Goal: Information Seeking & Learning: Learn about a topic

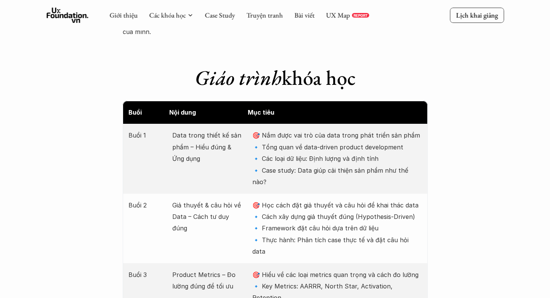
scroll to position [906, 0]
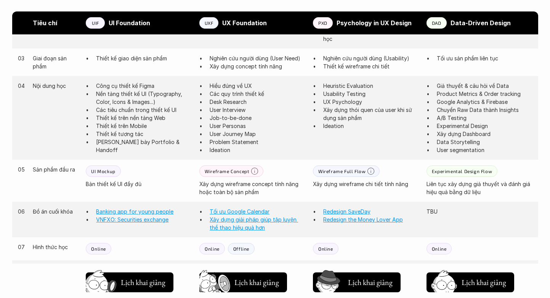
scroll to position [555, 0]
click at [237, 95] on p "Các quy trình thiết kế" at bounding box center [258, 93] width 96 height 8
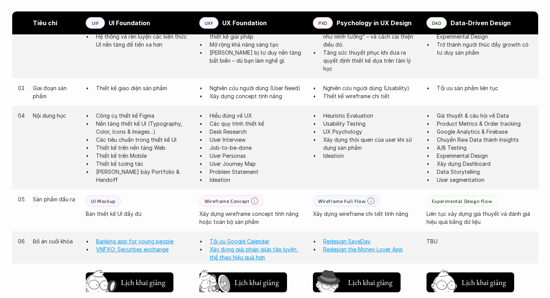
scroll to position [525, 0]
click at [245, 140] on p "User Interview" at bounding box center [258, 139] width 96 height 8
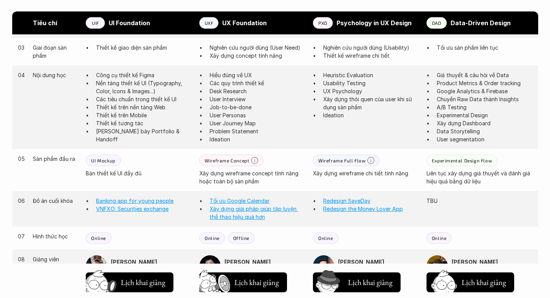
scroll to position [557, 0]
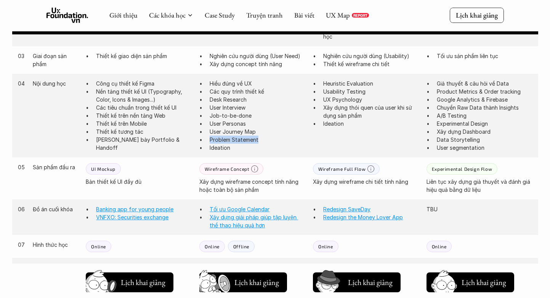
drag, startPoint x: 210, startPoint y: 138, endPoint x: 263, endPoint y: 140, distance: 53.4
click at [263, 140] on p "Problem Statement" at bounding box center [258, 139] width 96 height 8
copy p "Problem Statement"
click at [253, 120] on p "User Personas" at bounding box center [258, 123] width 96 height 8
drag, startPoint x: 210, startPoint y: 122, endPoint x: 249, endPoint y: 123, distance: 38.5
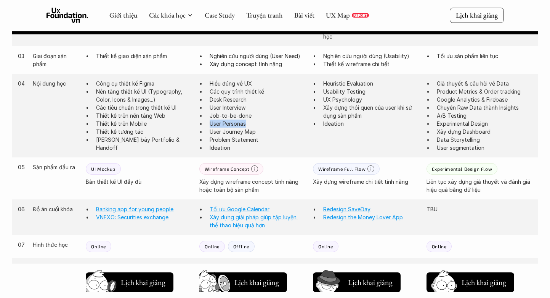
click at [249, 123] on p "User Personas" at bounding box center [258, 123] width 96 height 8
copy p "User Personas"
click at [227, 127] on p "User Journey Map" at bounding box center [258, 131] width 96 height 8
drag, startPoint x: 210, startPoint y: 141, endPoint x: 258, endPoint y: 139, distance: 48.1
click at [258, 139] on p "Problem Statement" at bounding box center [258, 139] width 96 height 8
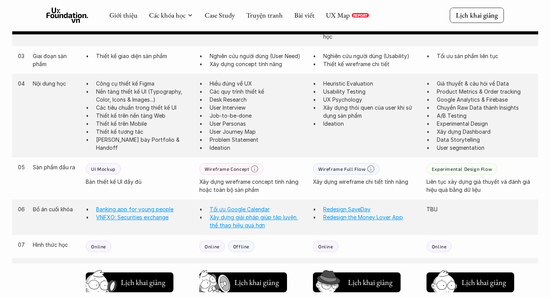
click at [221, 137] on p "Problem Statement" at bounding box center [258, 139] width 96 height 8
drag, startPoint x: 210, startPoint y: 138, endPoint x: 257, endPoint y: 142, distance: 47.8
click at [257, 142] on p "Problem Statement" at bounding box center [258, 139] width 96 height 8
copy p "Problem Statement"
click at [298, 130] on p "User Journey Map" at bounding box center [258, 131] width 96 height 8
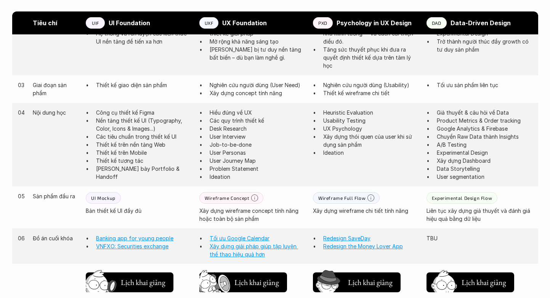
scroll to position [532, 0]
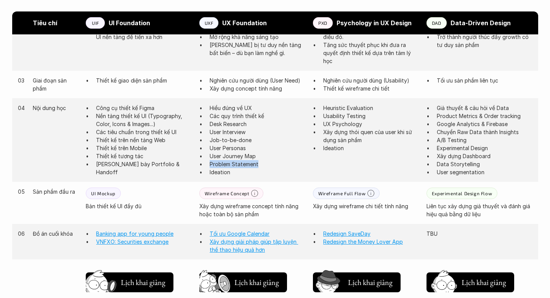
drag, startPoint x: 210, startPoint y: 164, endPoint x: 267, endPoint y: 161, distance: 57.3
click at [267, 161] on p "Problem Statement" at bounding box center [258, 164] width 96 height 8
copy p "Problem Statement"
click at [350, 112] on p "Usability Testing" at bounding box center [371, 116] width 96 height 8
click at [343, 145] on p "Ideation" at bounding box center [371, 148] width 96 height 8
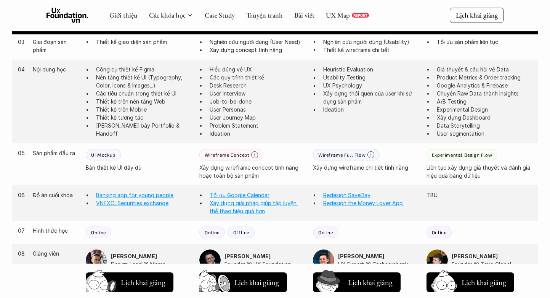
scroll to position [565, 0]
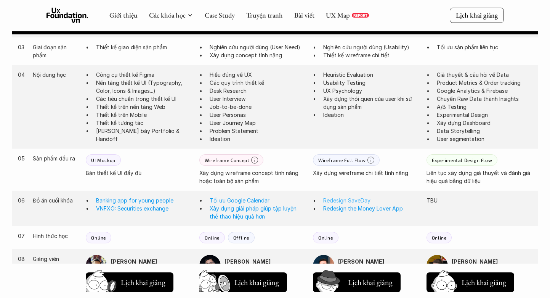
click at [346, 200] on link "Redesign SaveDay" at bounding box center [346, 200] width 47 height 6
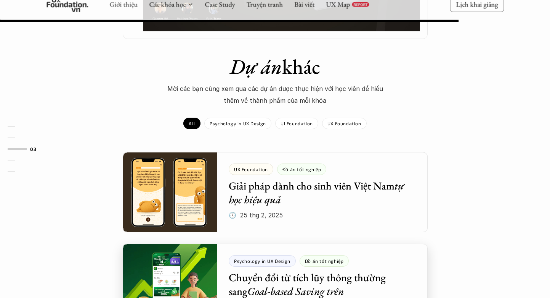
scroll to position [753, 0]
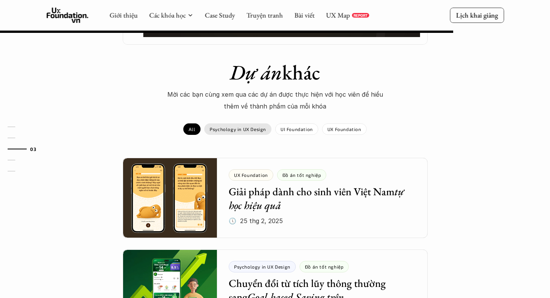
click at [224, 130] on p "Psychology in UX Design" at bounding box center [238, 128] width 56 height 5
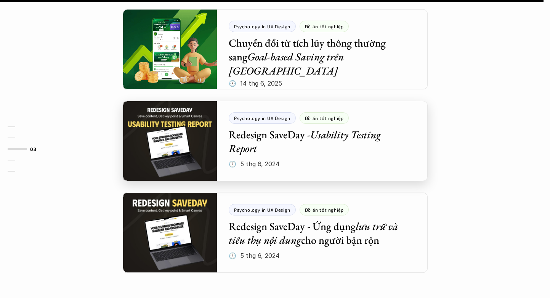
scroll to position [903, 0]
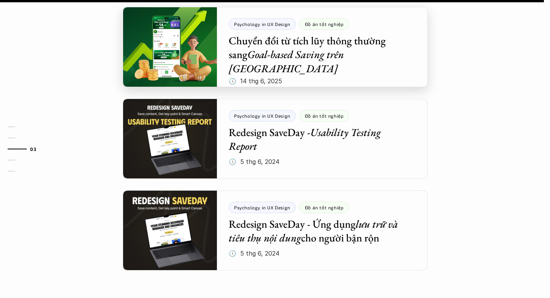
click at [247, 53] on div at bounding box center [275, 47] width 305 height 80
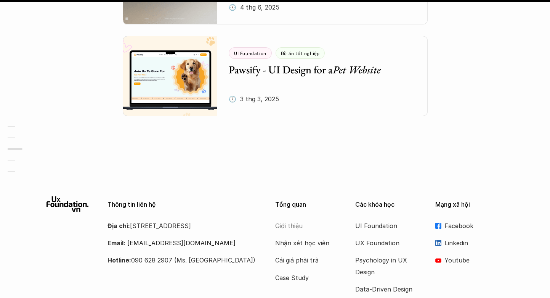
scroll to position [1088, 0]
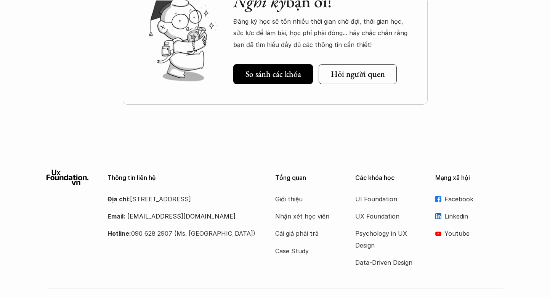
scroll to position [1103, 0]
